Goal: Check status: Check status

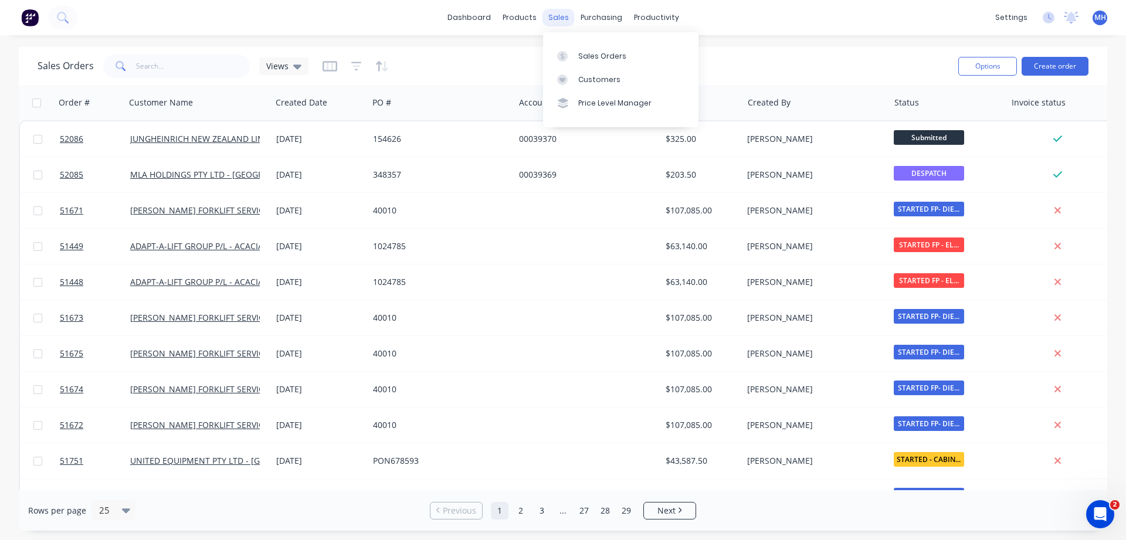
click at [565, 21] on div "sales" at bounding box center [558, 18] width 32 height 18
click at [576, 55] on link "Sales Orders" at bounding box center [620, 55] width 155 height 23
click at [626, 59] on div "Purchase Orders" at bounding box center [639, 56] width 62 height 11
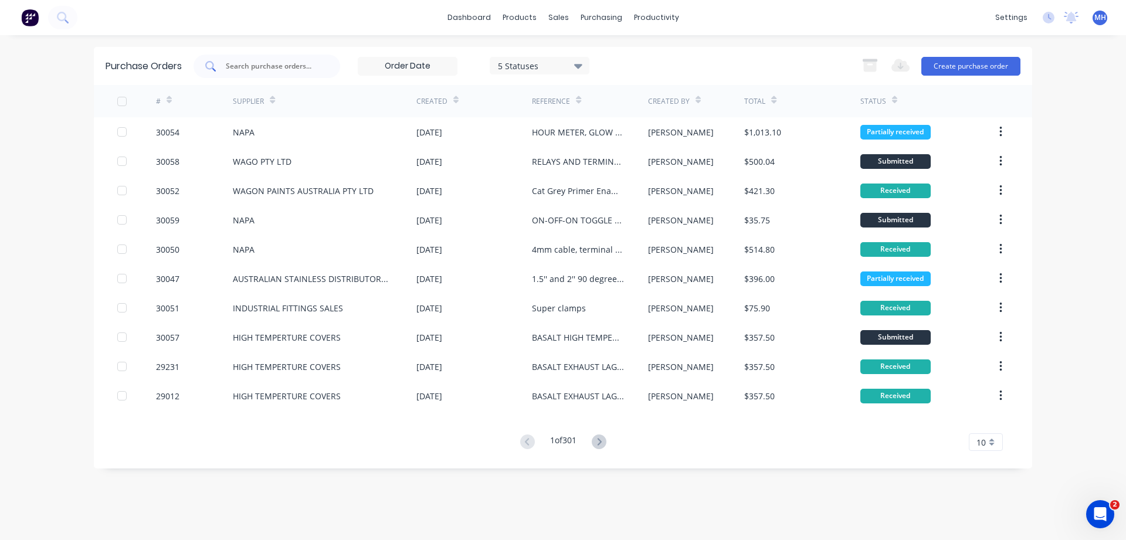
click at [260, 58] on div at bounding box center [266, 66] width 147 height 23
click at [256, 73] on div at bounding box center [266, 66] width 147 height 23
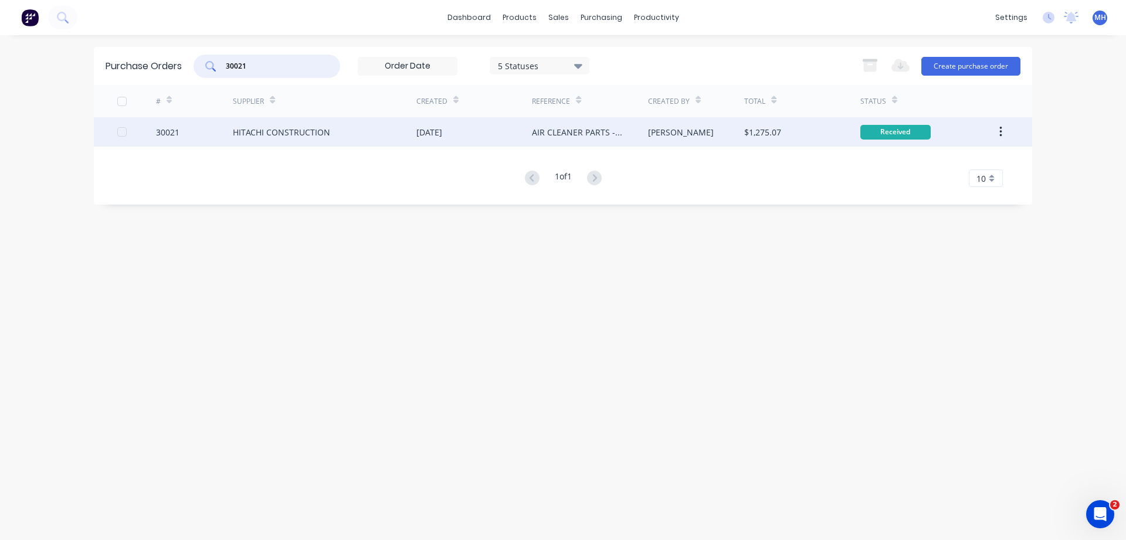
type input "30021"
click at [391, 135] on div "HITACHI CONSTRUCTION" at bounding box center [324, 131] width 183 height 29
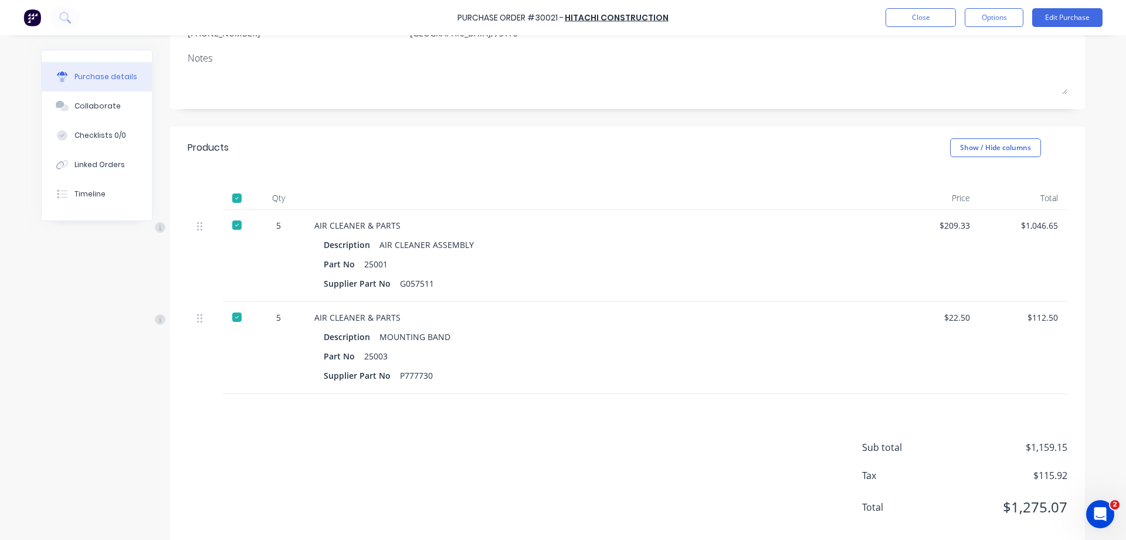
scroll to position [165, 0]
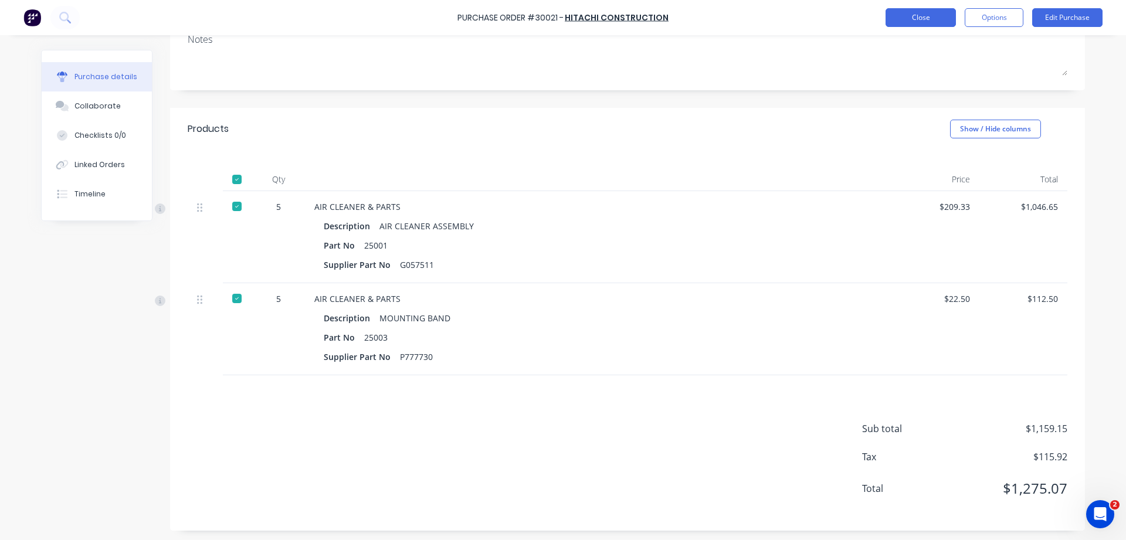
click at [912, 22] on button "Close" at bounding box center [920, 17] width 70 height 19
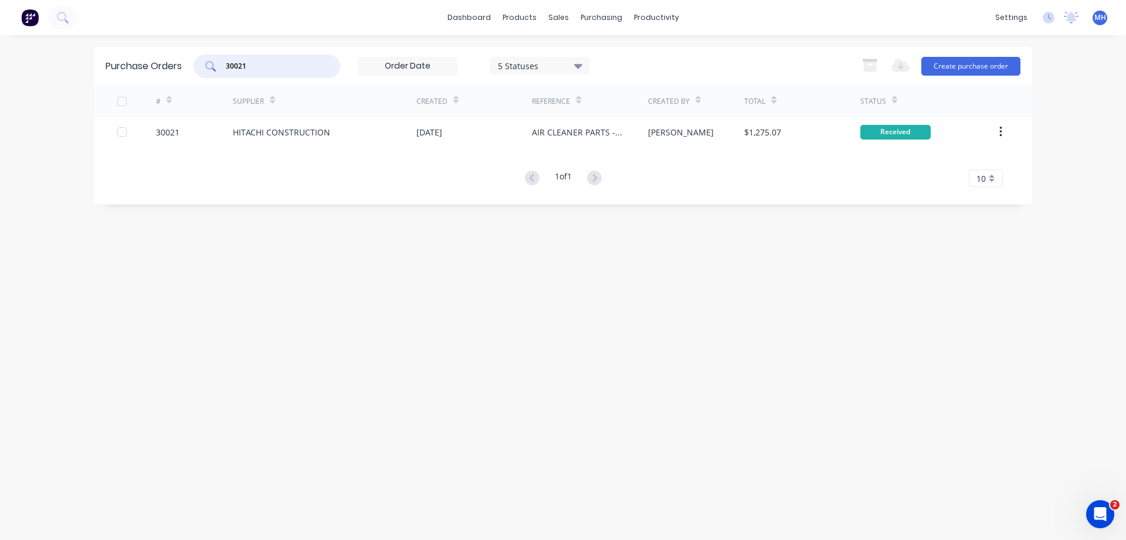
drag, startPoint x: 247, startPoint y: 68, endPoint x: 190, endPoint y: 68, distance: 57.4
click at [225, 69] on input "30021" at bounding box center [273, 66] width 97 height 12
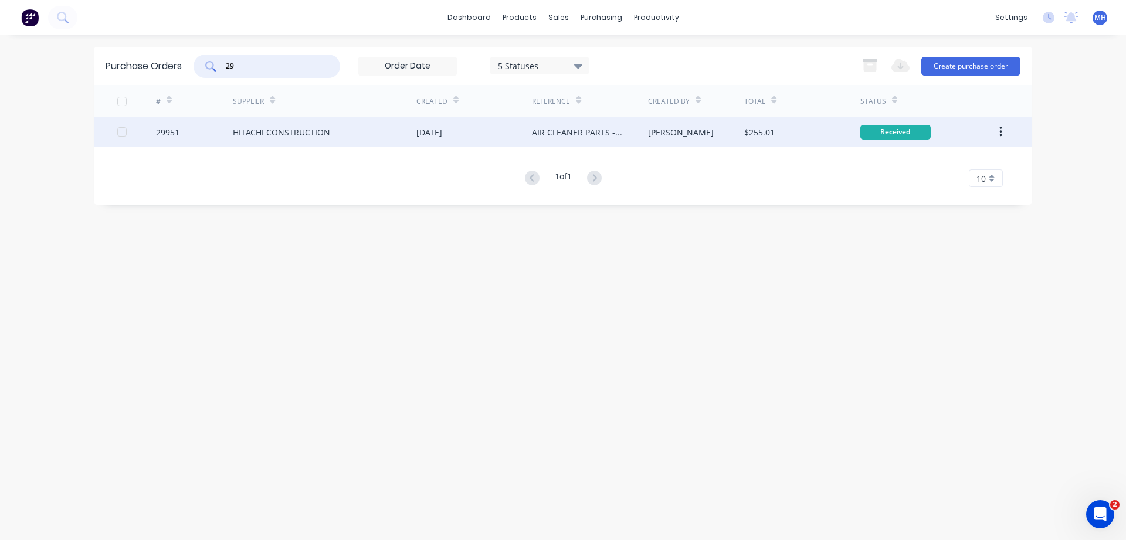
type input "2"
type input "29865"
click at [359, 132] on div "HITACHI CONSTRUCTION" at bounding box center [324, 131] width 183 height 29
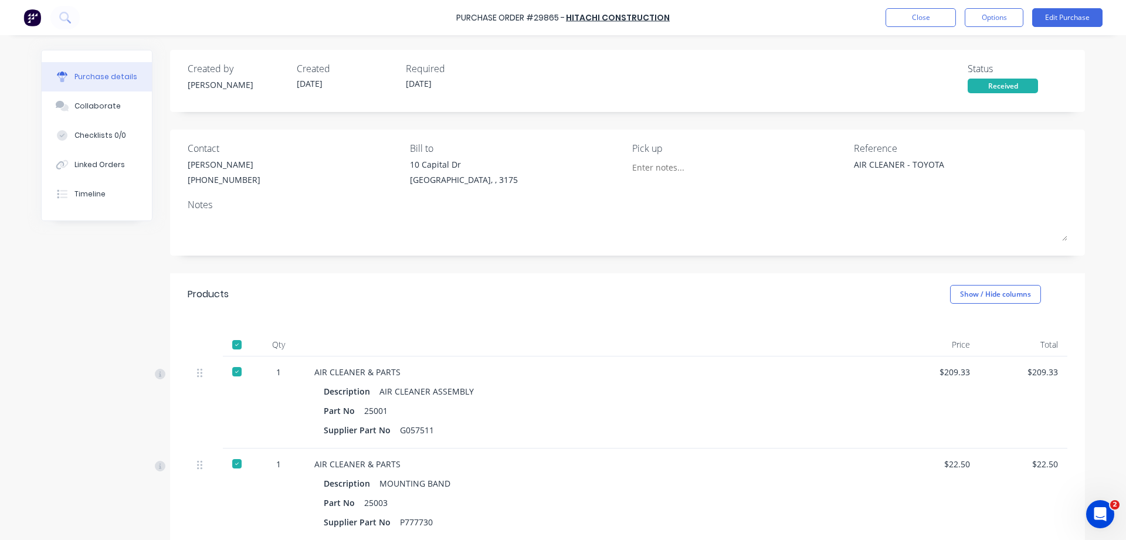
type textarea "x"
click at [904, 13] on button "Close" at bounding box center [920, 17] width 70 height 19
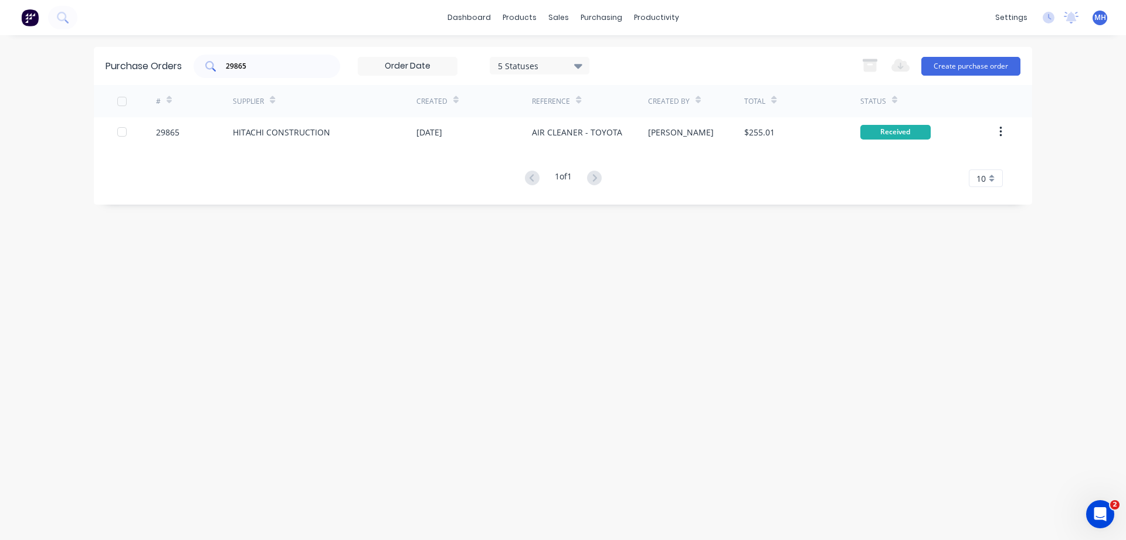
click at [273, 68] on input "29865" at bounding box center [273, 66] width 97 height 12
type input "29951"
